Goal: Task Accomplishment & Management: Manage account settings

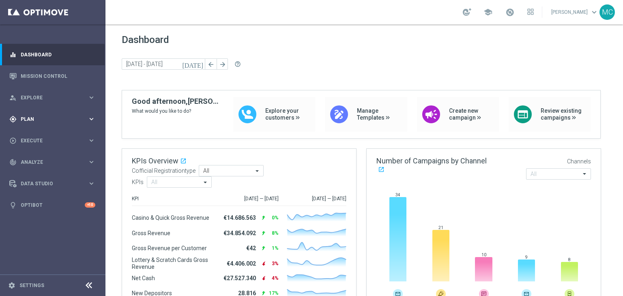
click at [83, 117] on span "Plan" at bounding box center [54, 119] width 67 height 5
click at [56, 136] on link "Target Groups" at bounding box center [52, 136] width 63 height 6
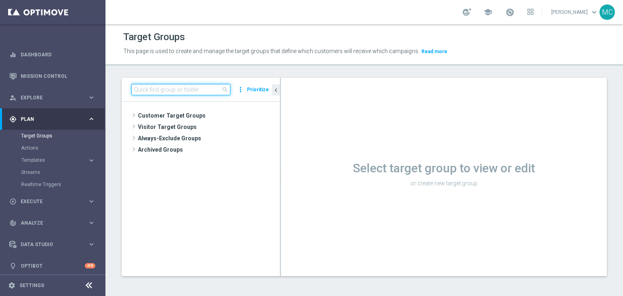
click at [191, 92] on input at bounding box center [180, 89] width 99 height 11
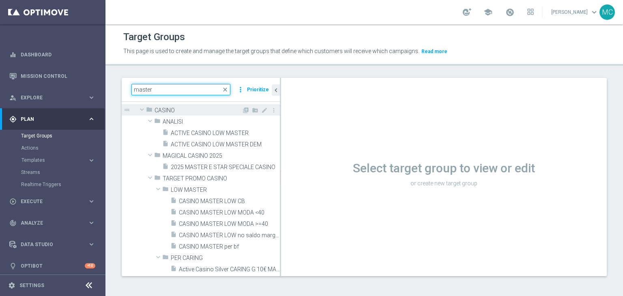
scroll to position [256, 0]
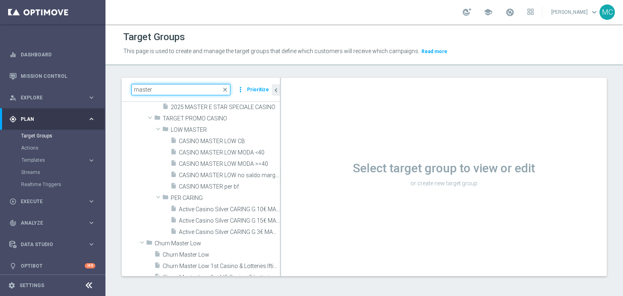
click at [183, 91] on input "master" at bounding box center [180, 89] width 99 height 11
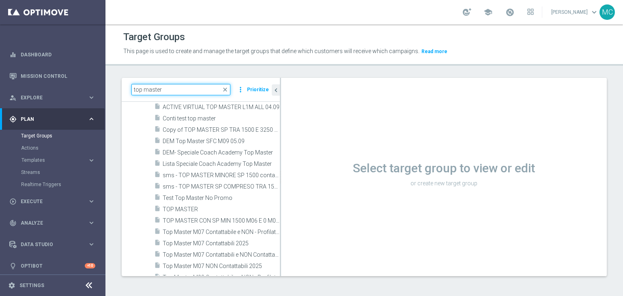
scroll to position [136, 0]
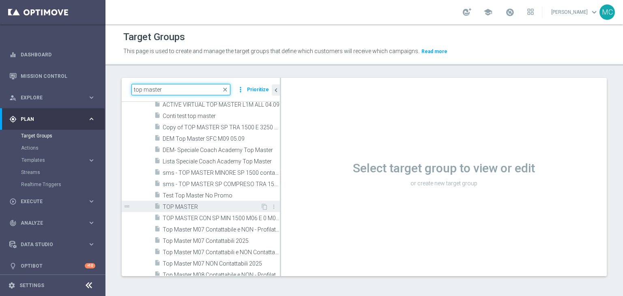
type input "top master"
click at [206, 204] on span "TOP MASTER" at bounding box center [212, 207] width 98 height 7
